Goal: Task Accomplishment & Management: Use online tool/utility

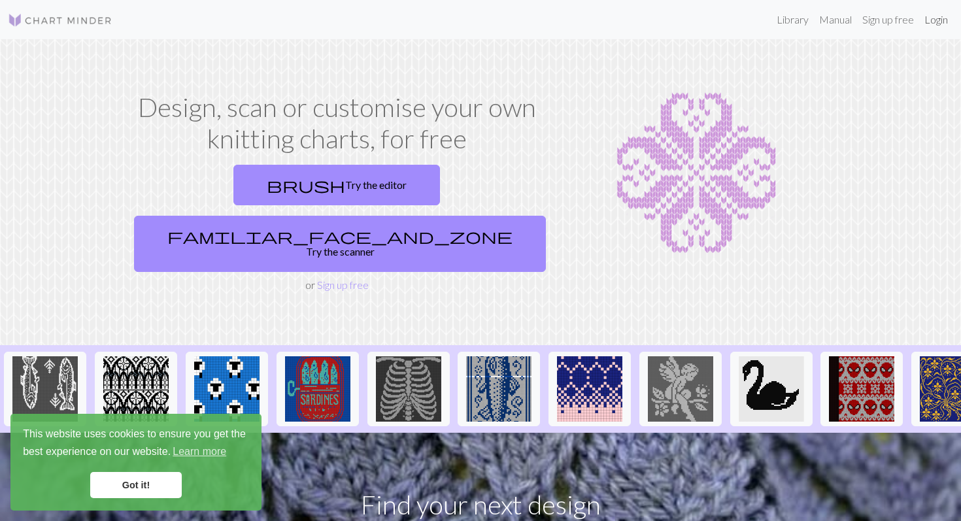
click at [942, 8] on link "Login" at bounding box center [936, 20] width 34 height 26
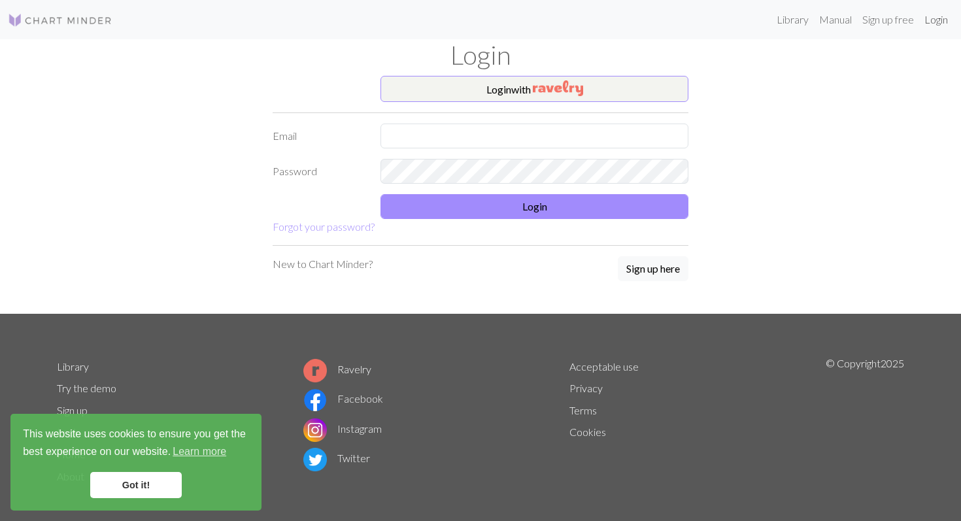
click at [933, 25] on link "Login" at bounding box center [936, 20] width 34 height 26
click at [528, 88] on button "Login with" at bounding box center [534, 89] width 308 height 26
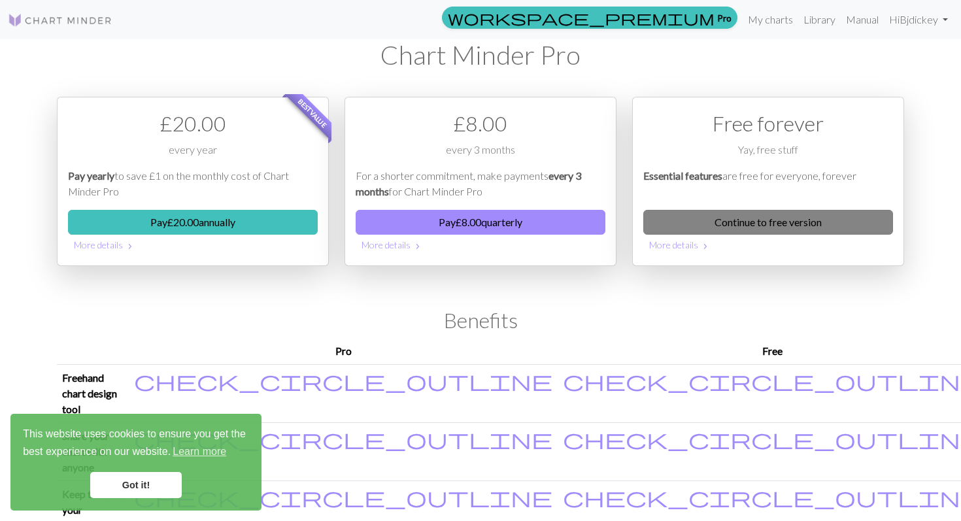
click at [741, 224] on link "Continue to free version" at bounding box center [768, 222] width 250 height 25
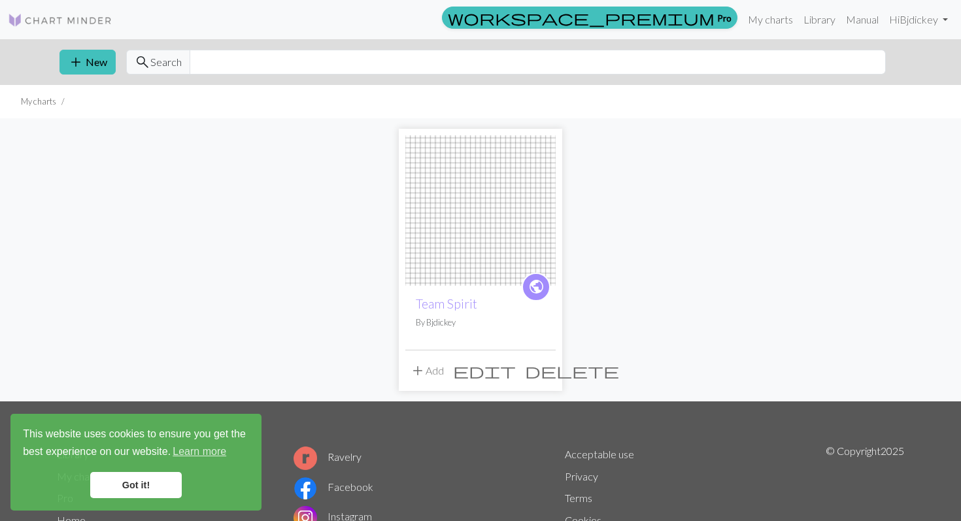
click at [429, 371] on button "add Add" at bounding box center [426, 370] width 43 height 25
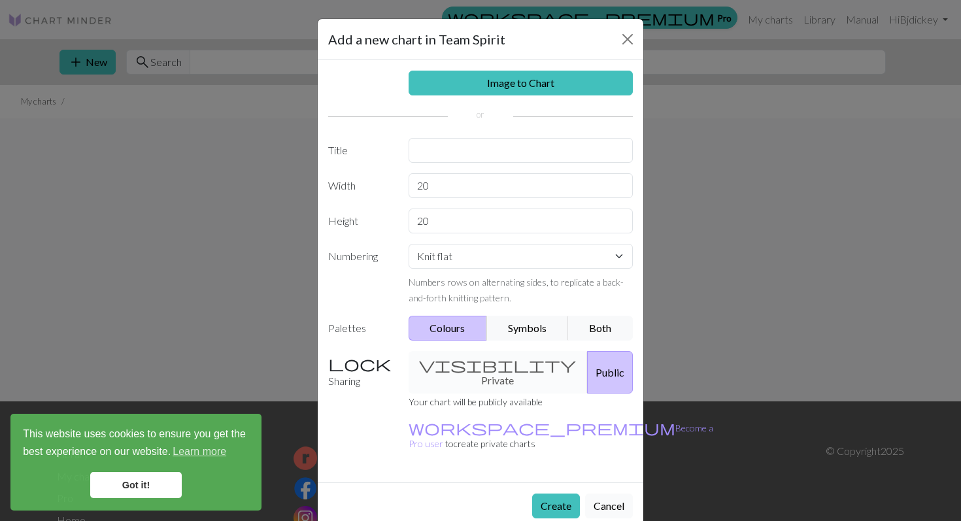
click at [613, 493] on button "Cancel" at bounding box center [609, 505] width 48 height 25
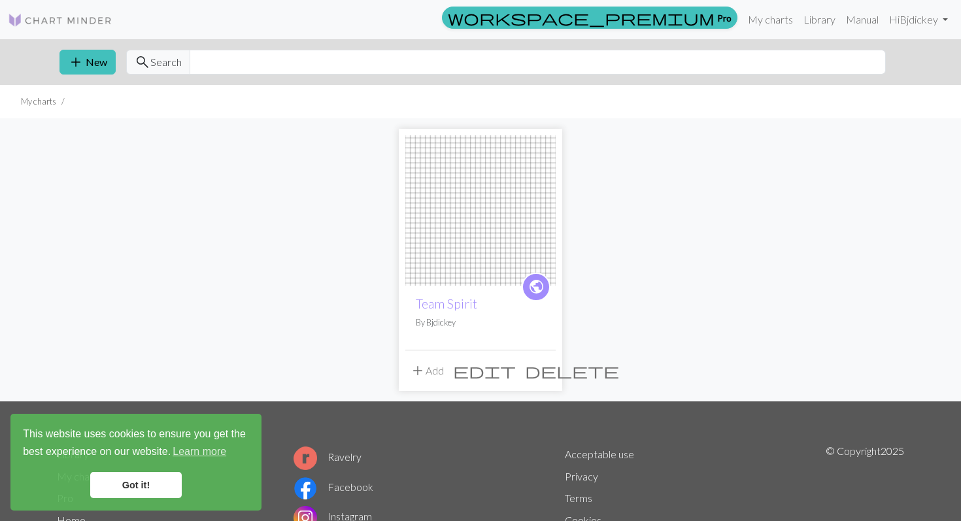
click at [522, 229] on img at bounding box center [480, 210] width 150 height 150
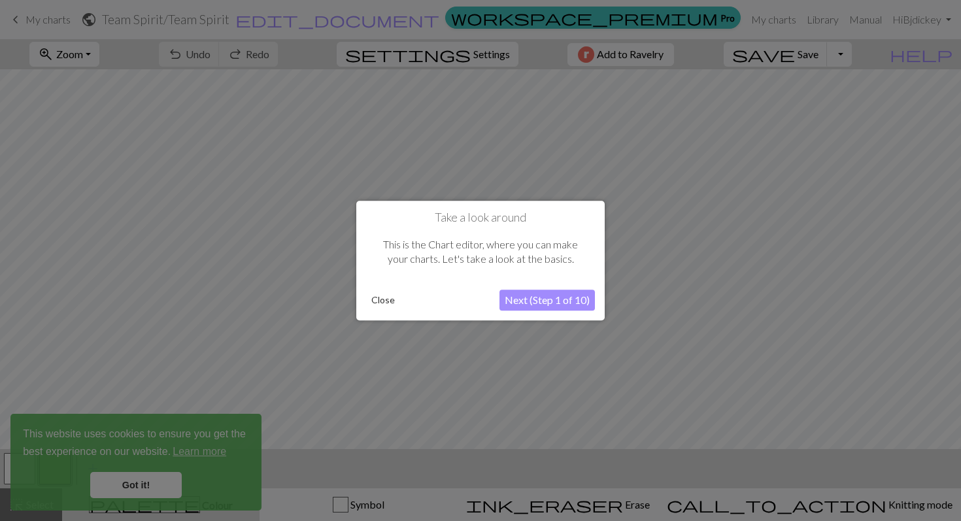
click at [545, 303] on button "Next (Step 1 of 10)" at bounding box center [546, 300] width 95 height 21
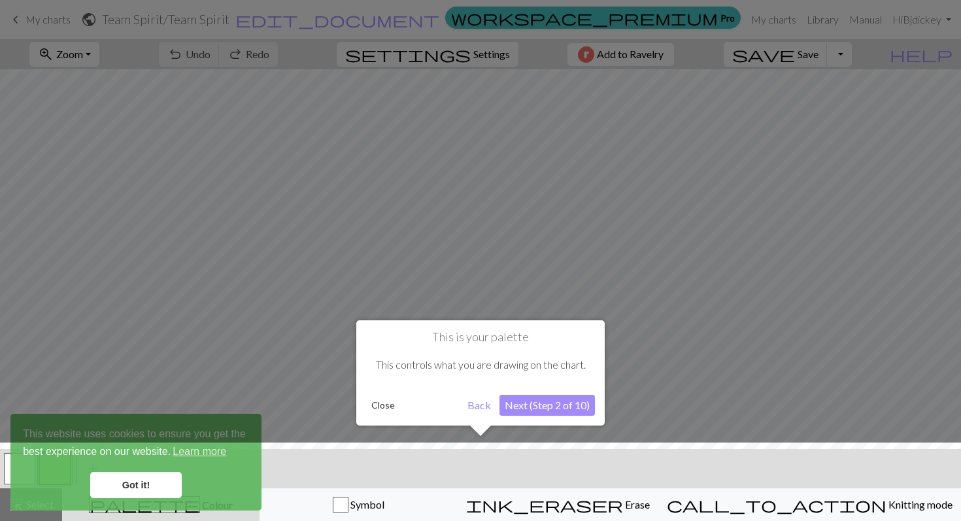
click at [377, 402] on button "Close" at bounding box center [383, 405] width 34 height 20
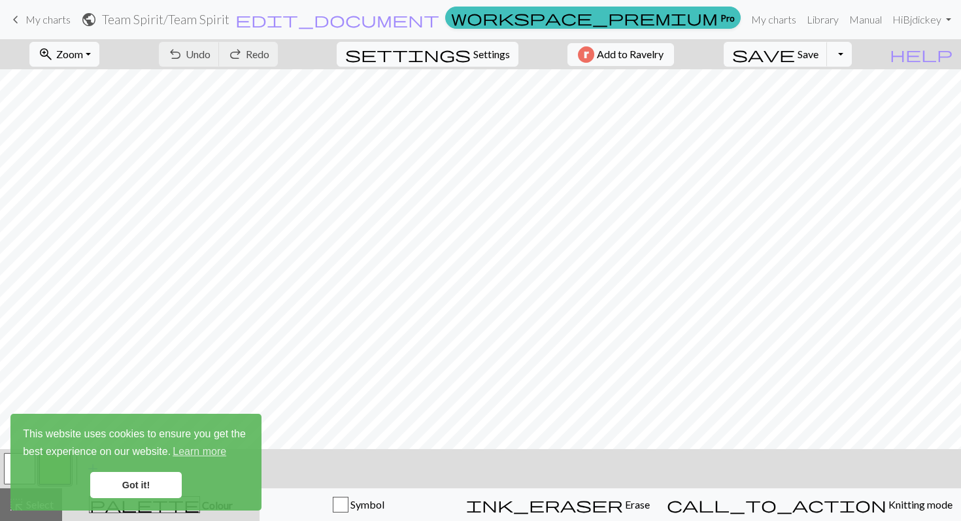
click at [152, 488] on link "Got it!" at bounding box center [135, 485] width 91 height 26
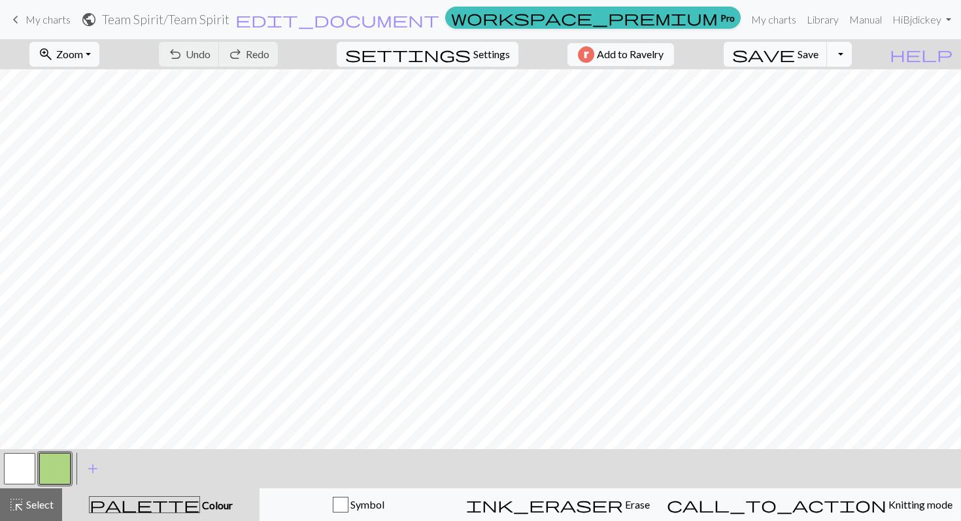
click at [852, 55] on button "Toggle Dropdown" at bounding box center [839, 54] width 25 height 25
click at [220, 44] on button "undo Undo Undo" at bounding box center [189, 54] width 61 height 25
click at [210, 57] on span "Undo" at bounding box center [198, 54] width 25 height 12
click at [60, 24] on span "My charts" at bounding box center [47, 19] width 45 height 12
